Goal: Navigation & Orientation: Go to known website

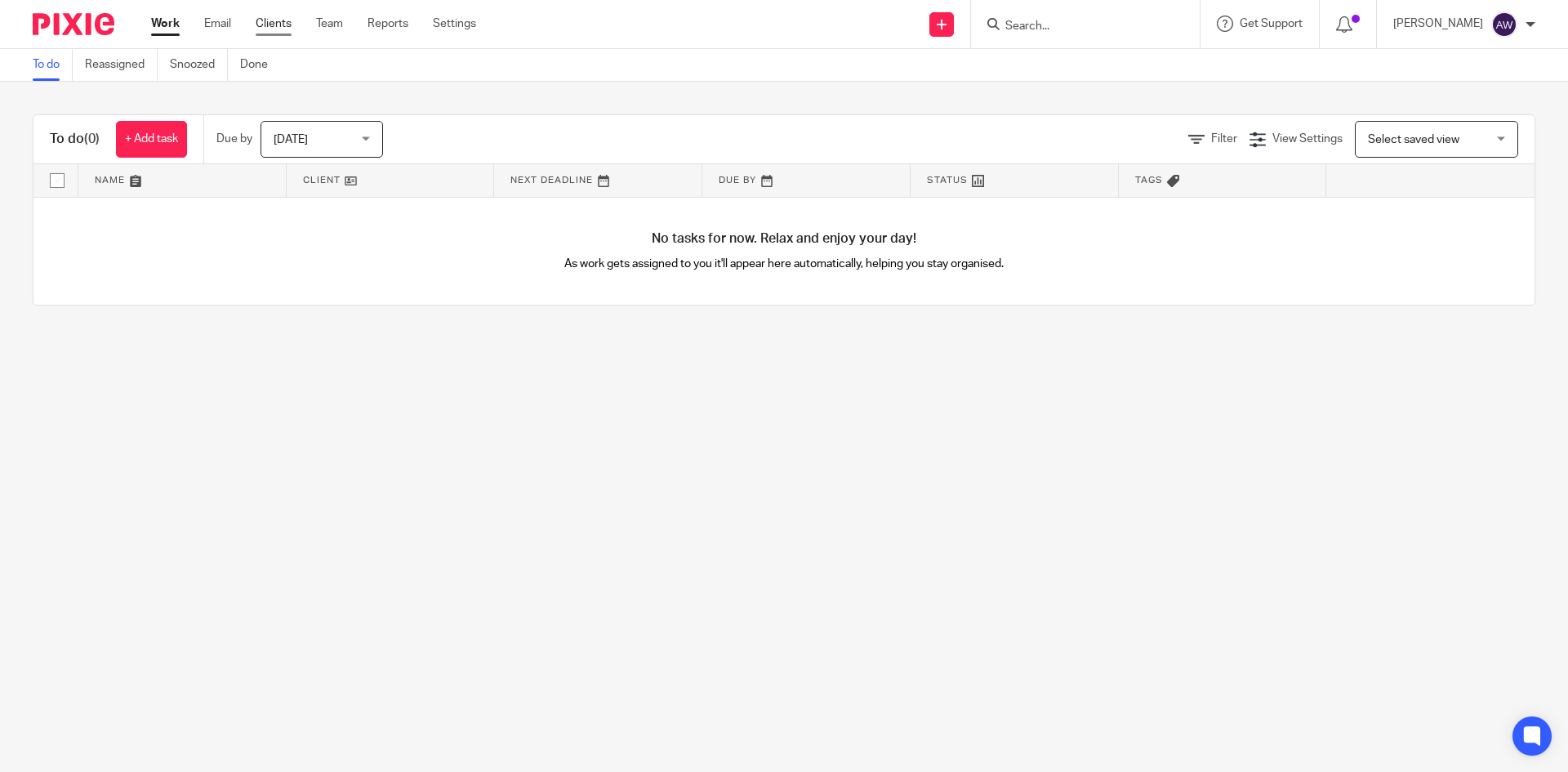
click at [259, 18] on link "Clients" at bounding box center [273, 24] width 36 height 17
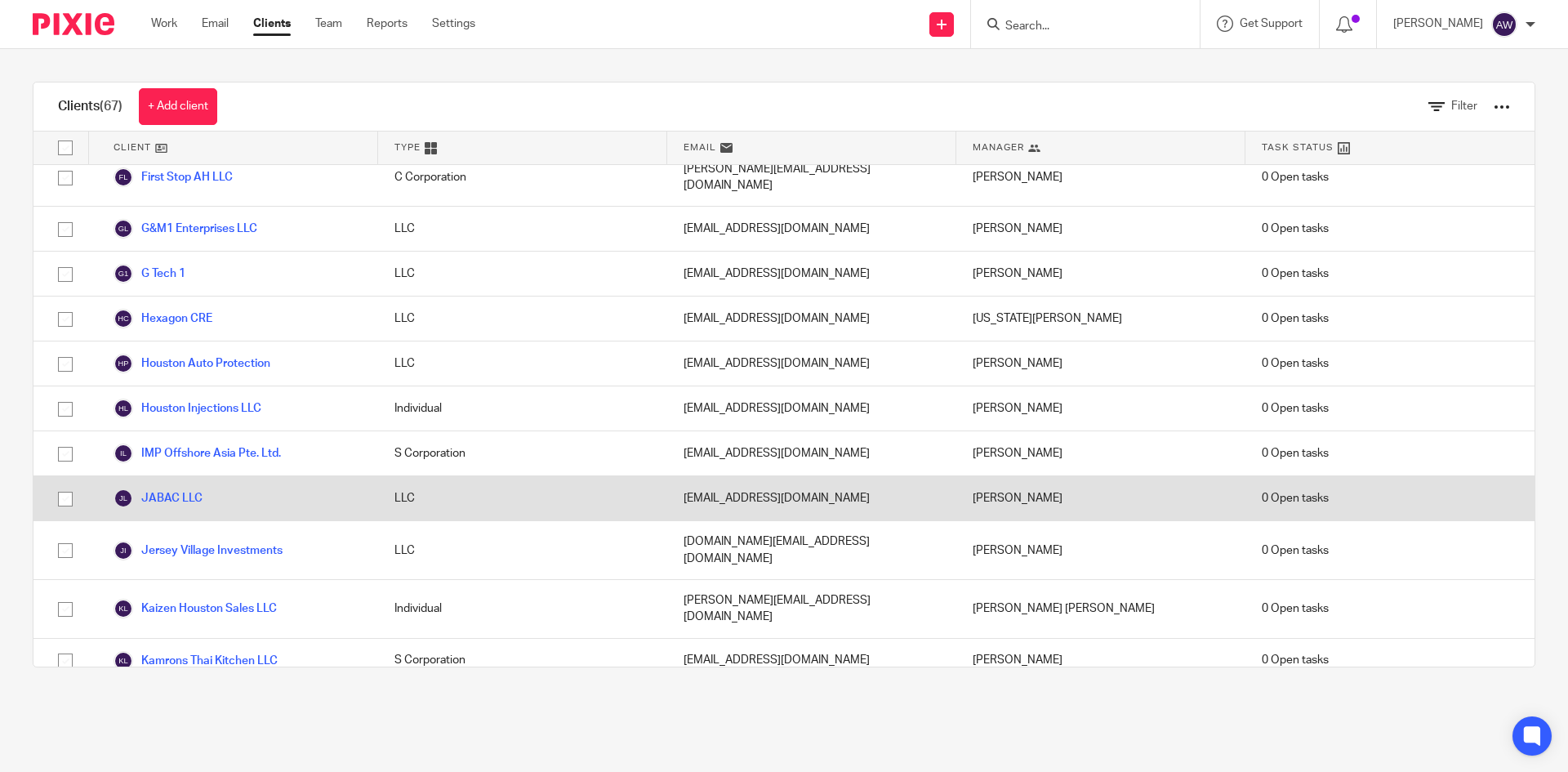
scroll to position [1307, 0]
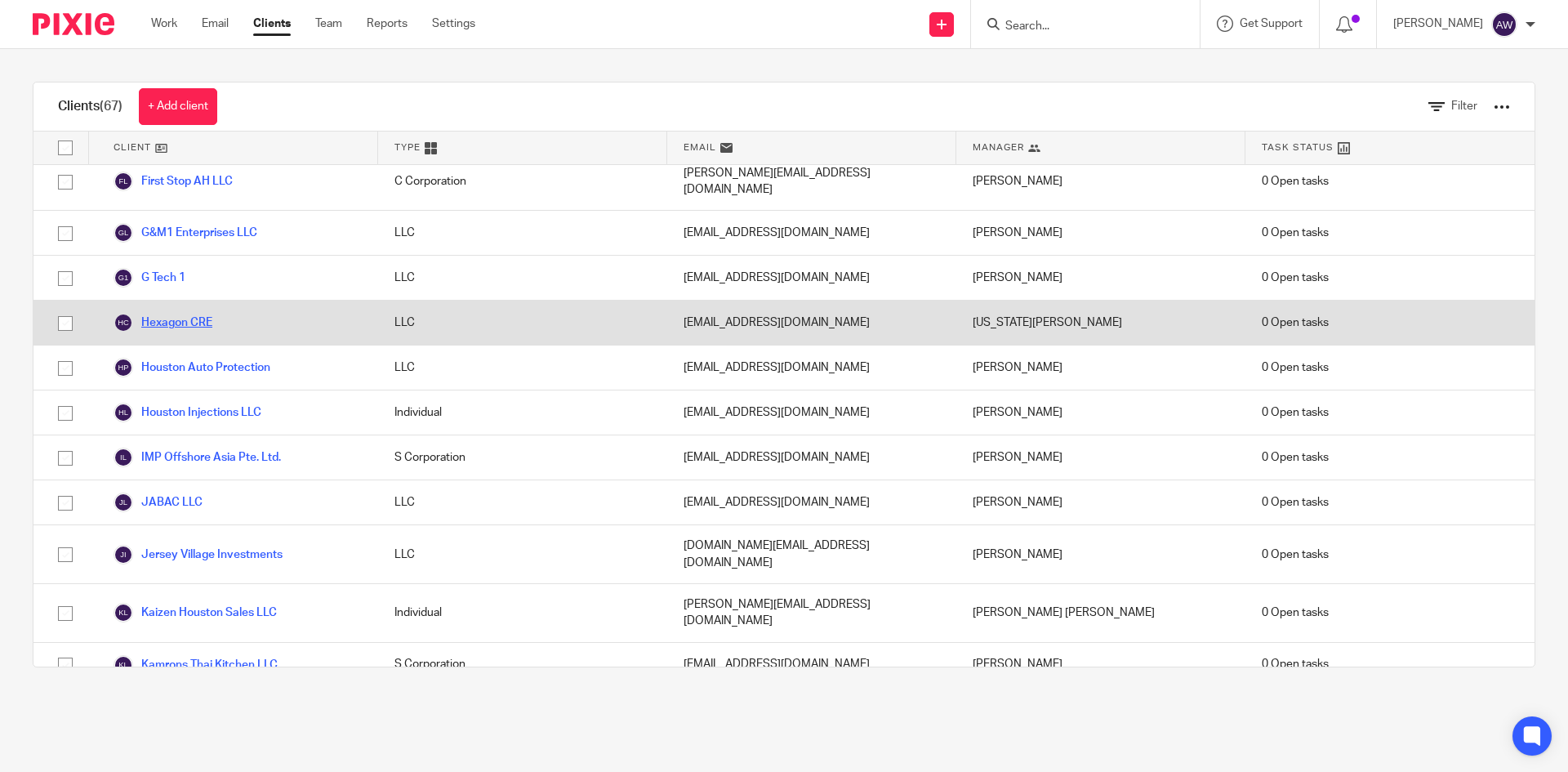
click at [193, 313] on link "Hexagon CRE" at bounding box center [163, 323] width 99 height 19
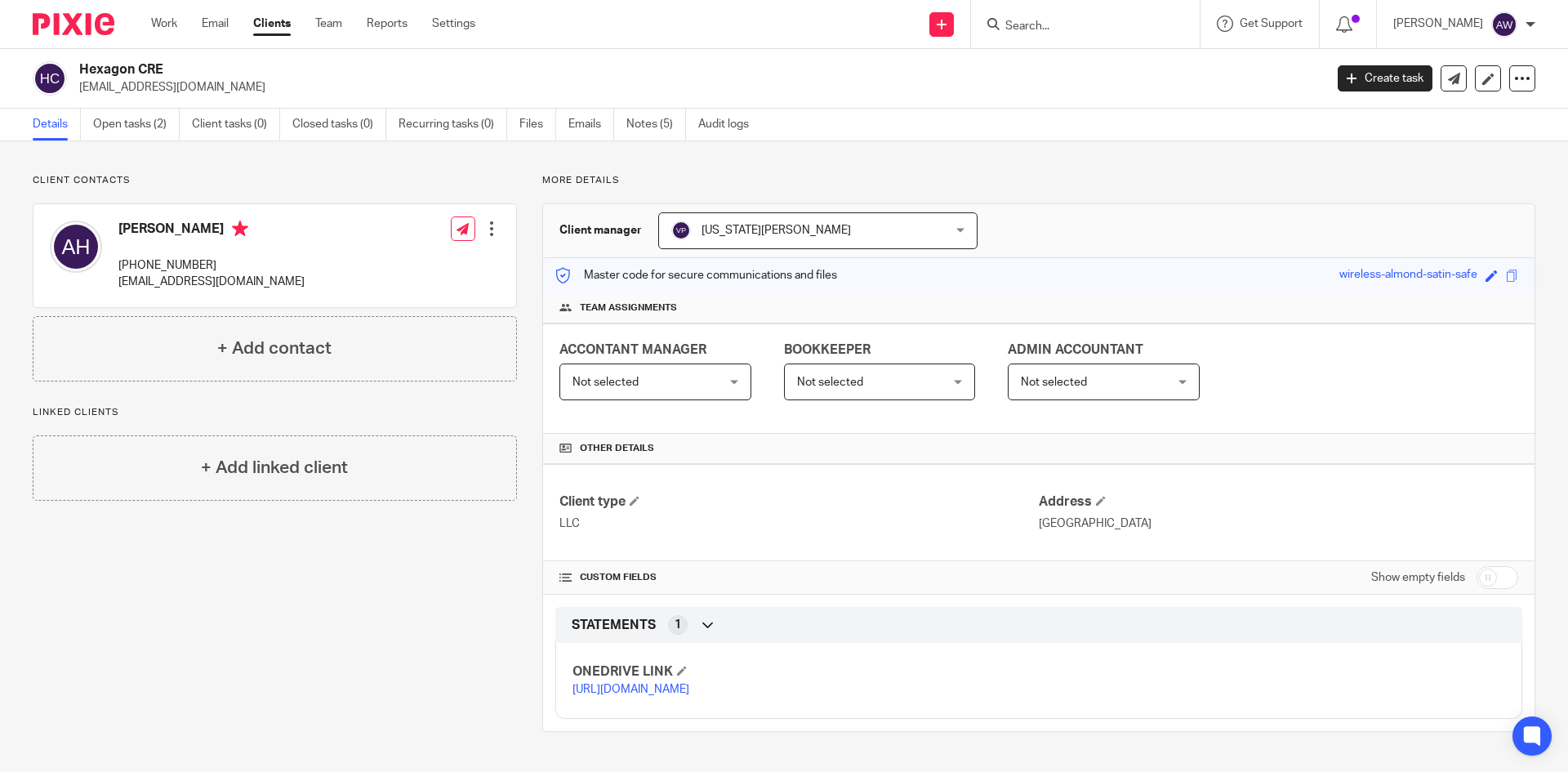
click at [619, 695] on link "https://ccfstaxes-my.sharepoint.com/:f:/g/personal/angie_ccfsbookkeeping_com/Ep…" at bounding box center [631, 689] width 117 height 11
